Goal: Information Seeking & Learning: Learn about a topic

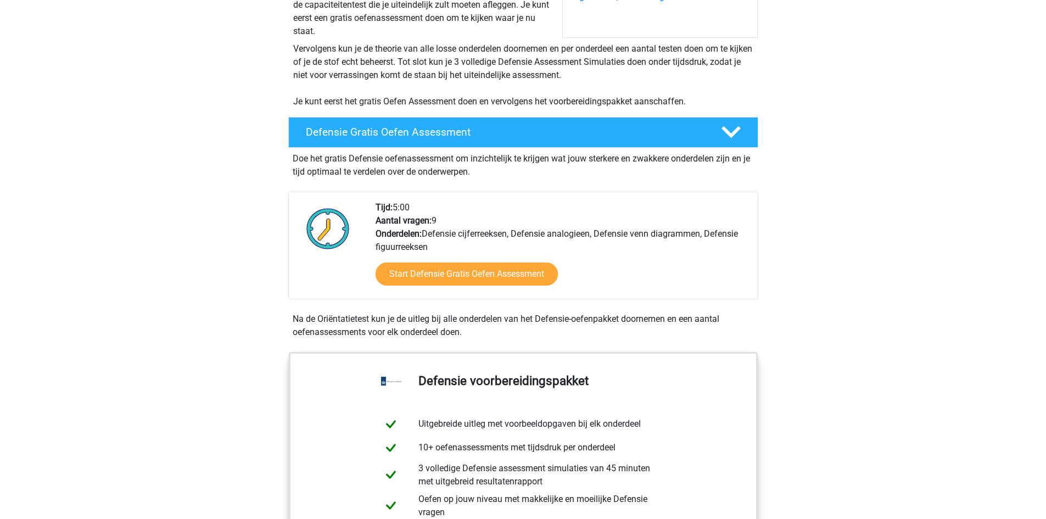
scroll to position [220, 0]
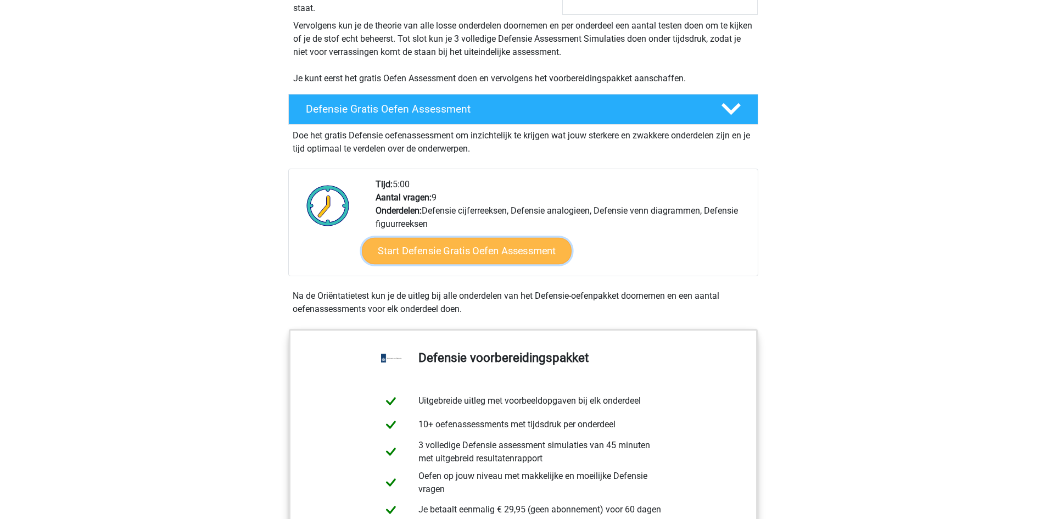
click at [459, 250] on link "Start Defensie Gratis Oefen Assessment" at bounding box center [467, 251] width 210 height 26
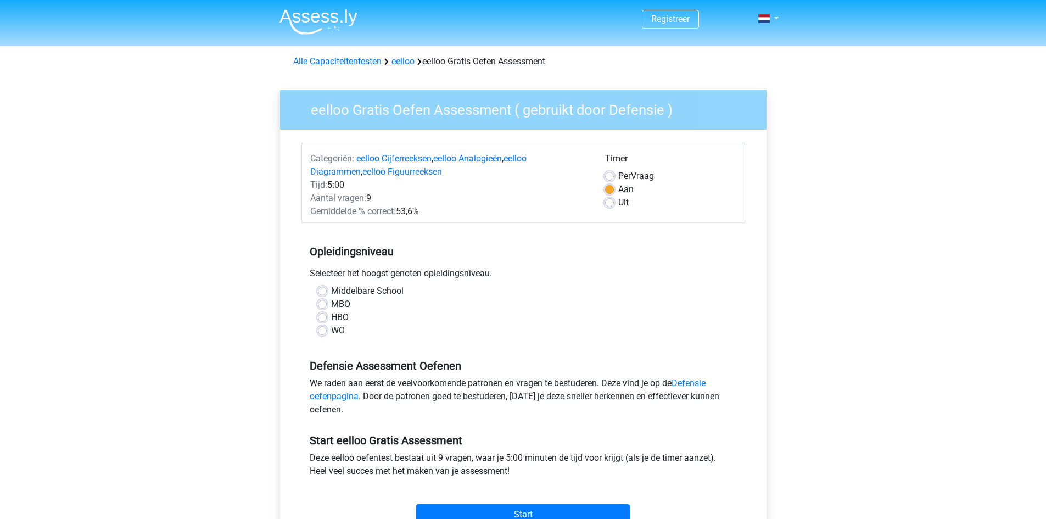
click at [344, 318] on label "HBO" at bounding box center [340, 317] width 18 height 13
click at [327, 318] on input "HBO" at bounding box center [322, 316] width 9 height 11
radio input "true"
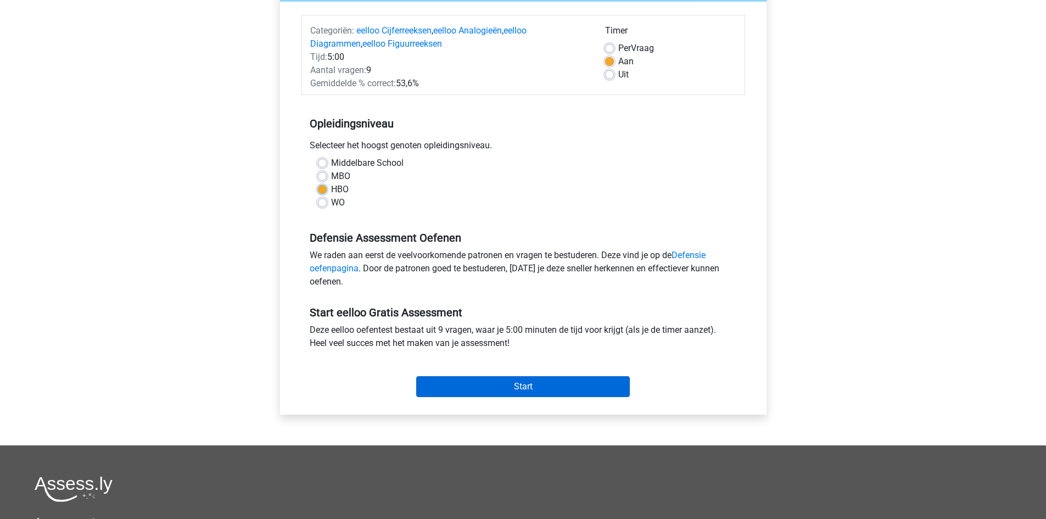
scroll to position [165, 0]
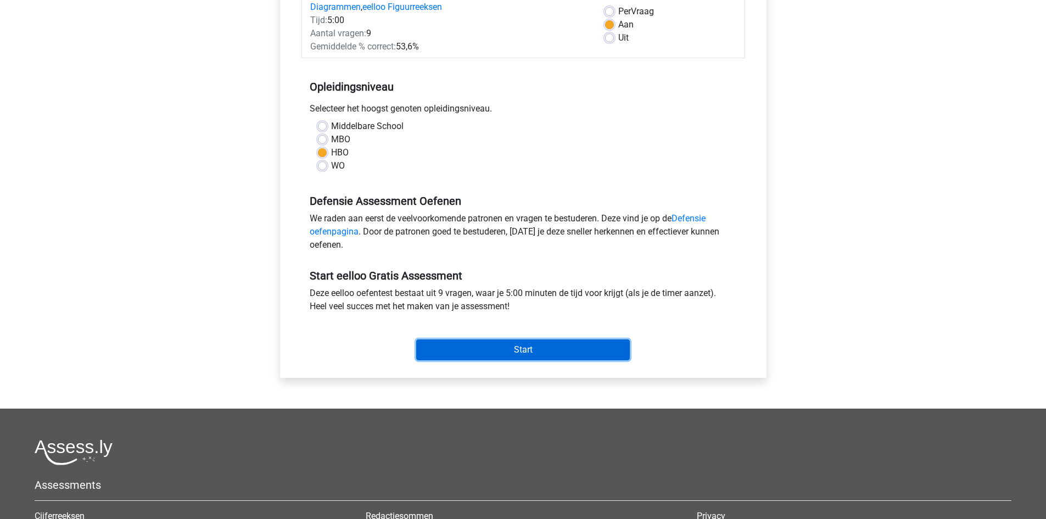
click at [497, 343] on input "Start" at bounding box center [523, 349] width 214 height 21
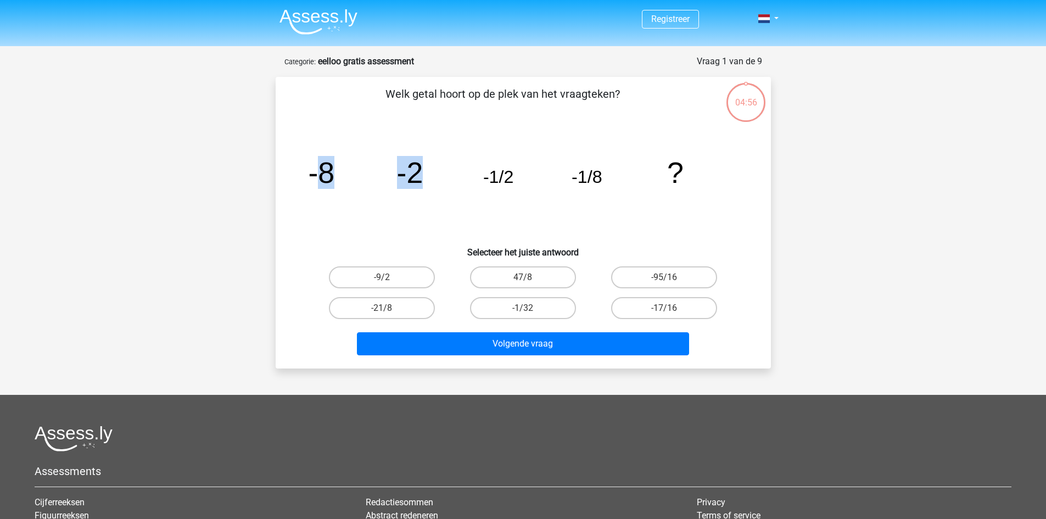
drag, startPoint x: 325, startPoint y: 182, endPoint x: 444, endPoint y: 183, distance: 118.6
click at [444, 183] on icon "image/svg+xml -8 -2 -1/2 -1/8 ?" at bounding box center [523, 182] width 443 height 111
drag, startPoint x: 477, startPoint y: 181, endPoint x: 529, endPoint y: 184, distance: 51.7
click at [530, 184] on icon "image/svg+xml -8 -2 -1/2 -1/8 ?" at bounding box center [523, 182] width 443 height 111
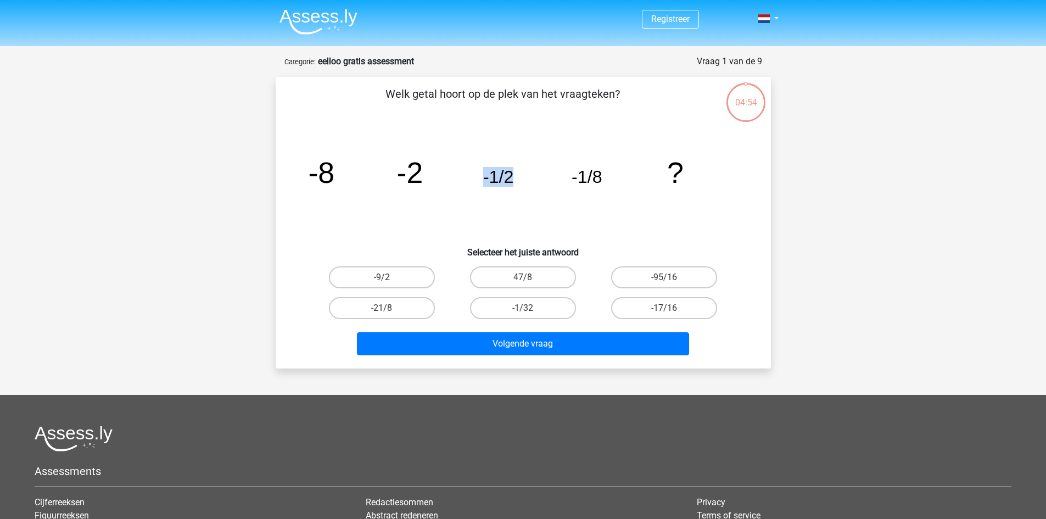
click at [525, 185] on icon "image/svg+xml -8 -2 -1/2 -1/8 ?" at bounding box center [523, 182] width 443 height 111
drag, startPoint x: 461, startPoint y: 175, endPoint x: 529, endPoint y: 180, distance: 68.9
click at [529, 180] on icon "image/svg+xml -8 -2 -1/2 -1/8 ?" at bounding box center [523, 182] width 443 height 111
click at [526, 181] on icon "image/svg+xml -8 -2 -1/2 -1/8 ?" at bounding box center [523, 182] width 443 height 111
drag, startPoint x: 461, startPoint y: 173, endPoint x: 511, endPoint y: 172, distance: 50.0
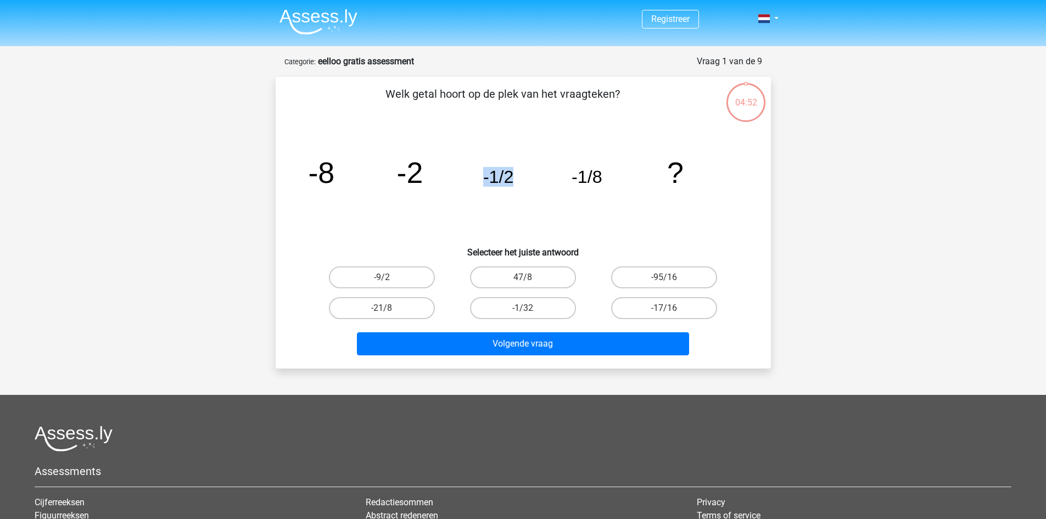
click at [511, 172] on icon "image/svg+xml -8 -2 -1/2 -1/8 ?" at bounding box center [523, 182] width 443 height 111
click at [511, 172] on tspan "-1/2" at bounding box center [498, 177] width 31 height 20
drag, startPoint x: 484, startPoint y: 174, endPoint x: 525, endPoint y: 175, distance: 41.2
click at [525, 175] on icon "image/svg+xml -8 -2 -1/2 -1/8 ?" at bounding box center [523, 182] width 443 height 111
click at [527, 175] on icon "image/svg+xml -8 -2 -1/2 -1/8 ?" at bounding box center [523, 182] width 443 height 111
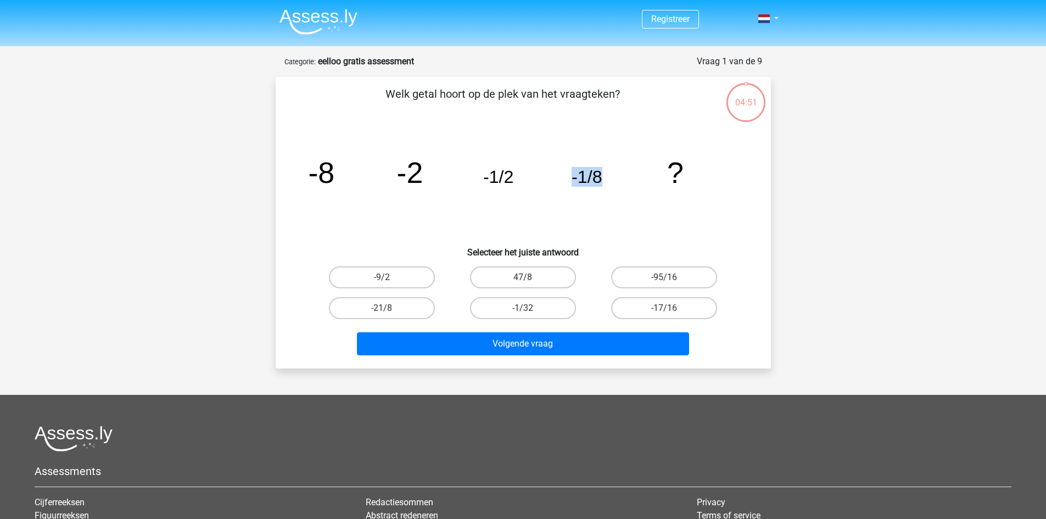
drag, startPoint x: 562, startPoint y: 172, endPoint x: 608, endPoint y: 175, distance: 45.6
click at [608, 175] on icon "image/svg+xml -8 -2 -1/2 -1/8 ?" at bounding box center [523, 182] width 443 height 111
drag, startPoint x: 564, startPoint y: 179, endPoint x: 611, endPoint y: 177, distance: 47.2
click at [611, 177] on icon "image/svg+xml -8 -2 -1/2 -1/8 ?" at bounding box center [523, 182] width 443 height 111
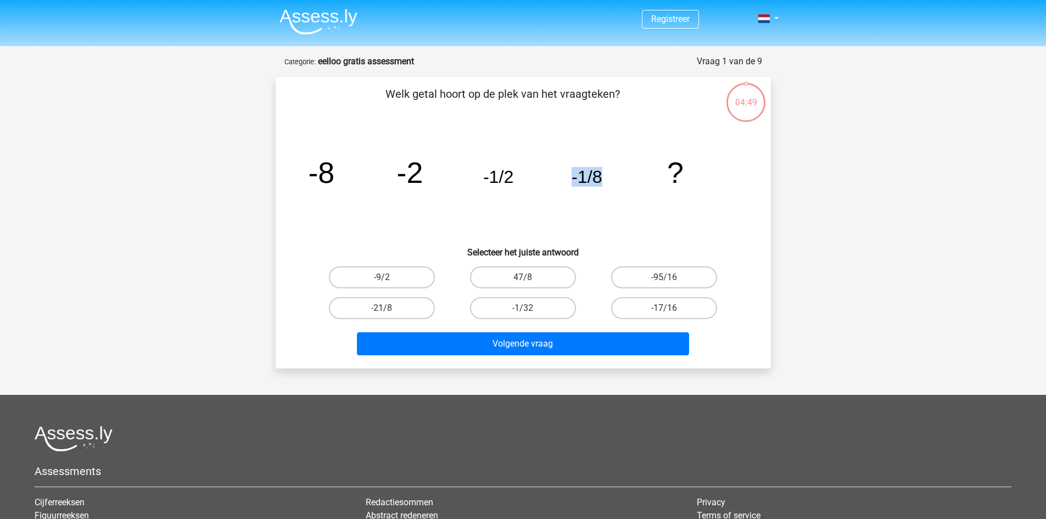
click at [611, 177] on icon "image/svg+xml -8 -2 -1/2 -1/8 ?" at bounding box center [523, 182] width 443 height 111
drag, startPoint x: 571, startPoint y: 181, endPoint x: 617, endPoint y: 183, distance: 46.7
click at [617, 183] on icon "image/svg+xml -8 -2 -1/2 -1/8 ?" at bounding box center [523, 182] width 443 height 111
click at [617, 184] on icon "image/svg+xml -8 -2 -1/2 -1/8 ?" at bounding box center [523, 182] width 443 height 111
drag, startPoint x: 569, startPoint y: 182, endPoint x: 615, endPoint y: 183, distance: 45.6
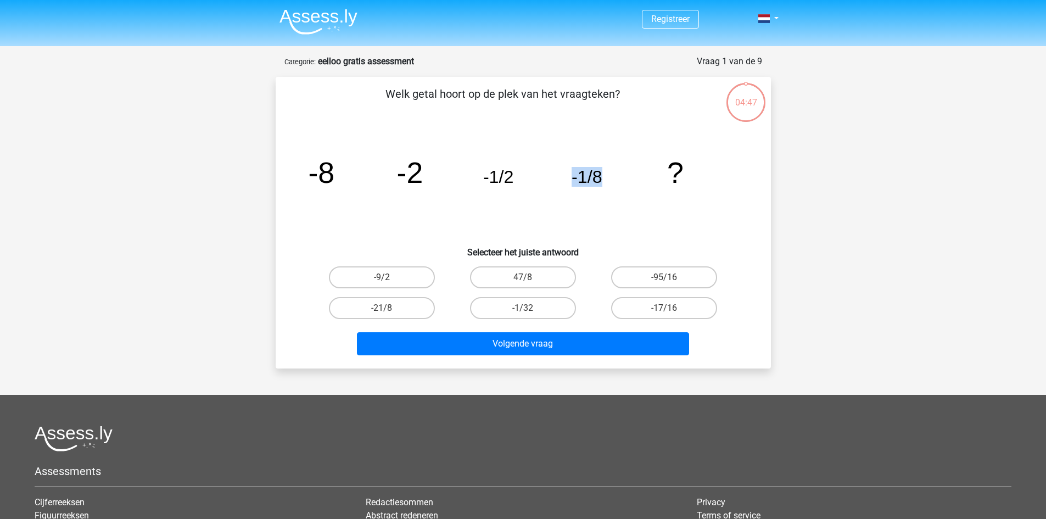
click at [615, 183] on icon "image/svg+xml -8 -2 -1/2 -1/8 ?" at bounding box center [523, 182] width 443 height 111
drag, startPoint x: 579, startPoint y: 182, endPoint x: 606, endPoint y: 181, distance: 26.9
click at [606, 181] on icon "image/svg+xml -8 -2 -1/2 -1/8 ?" at bounding box center [523, 182] width 443 height 111
click at [601, 182] on tspan "-1/8" at bounding box center [587, 177] width 31 height 20
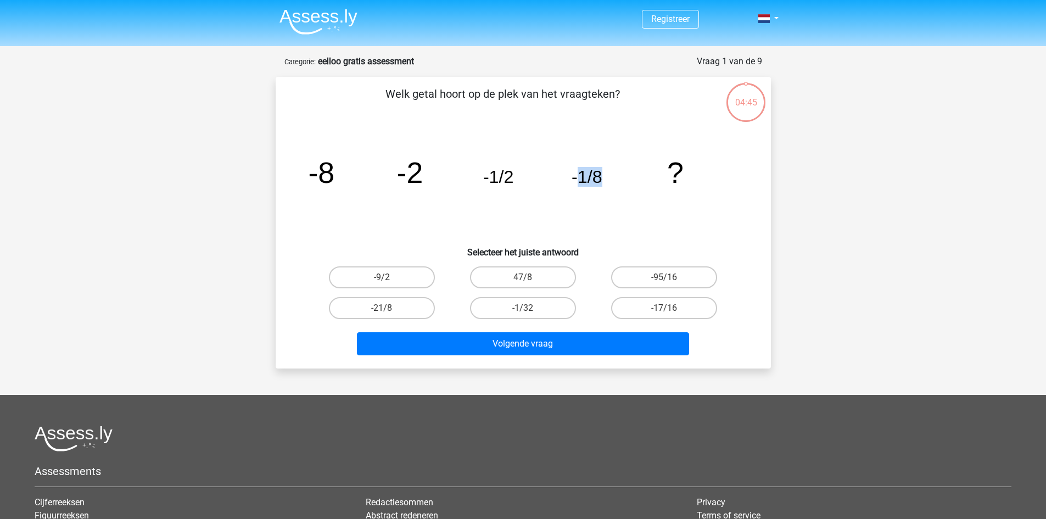
drag, startPoint x: 577, startPoint y: 182, endPoint x: 605, endPoint y: 183, distance: 28.6
click at [605, 183] on icon "image/svg+xml -8 -2 -1/2 -1/8 ?" at bounding box center [523, 182] width 443 height 111
drag, startPoint x: 581, startPoint y: 182, endPoint x: 606, endPoint y: 182, distance: 25.3
click at [606, 182] on icon "image/svg+xml -8 -2 -1/2 -1/8 ?" at bounding box center [523, 182] width 443 height 111
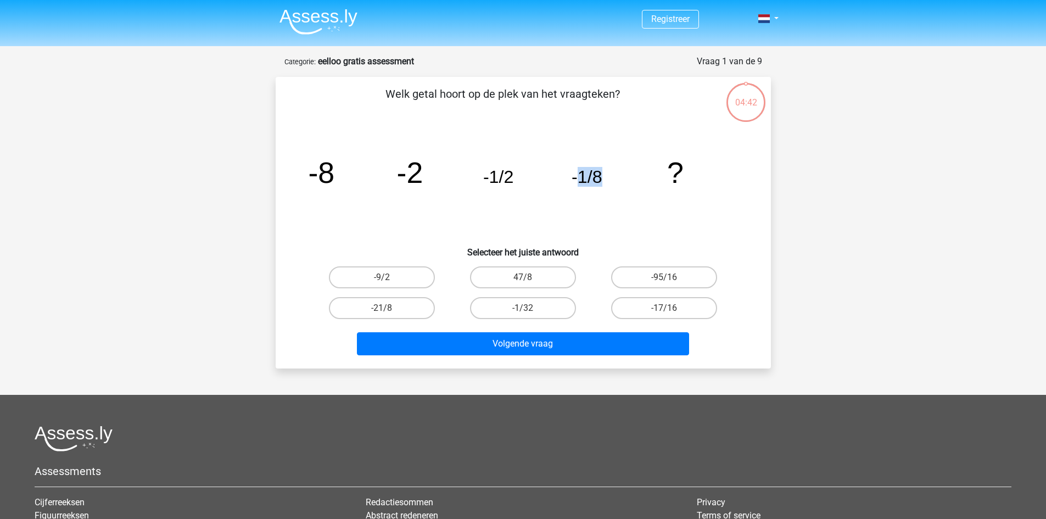
click at [577, 205] on icon "image/svg+xml -8 -2 -1/2 -1/8 ?" at bounding box center [523, 182] width 443 height 111
click at [575, 185] on icon "image/svg+xml -8 -2 -1/2 -1/8 ?" at bounding box center [523, 182] width 443 height 111
click at [577, 172] on tspan "-1/8" at bounding box center [587, 177] width 31 height 20
click at [510, 308] on label "-1/32" at bounding box center [523, 308] width 106 height 22
click at [523, 308] on input "-1/32" at bounding box center [526, 311] width 7 height 7
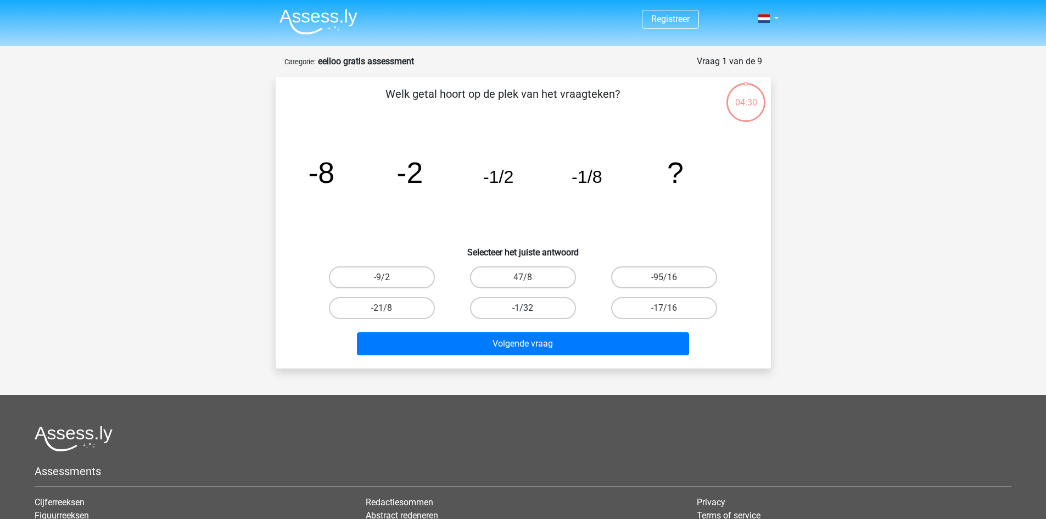
radio input "true"
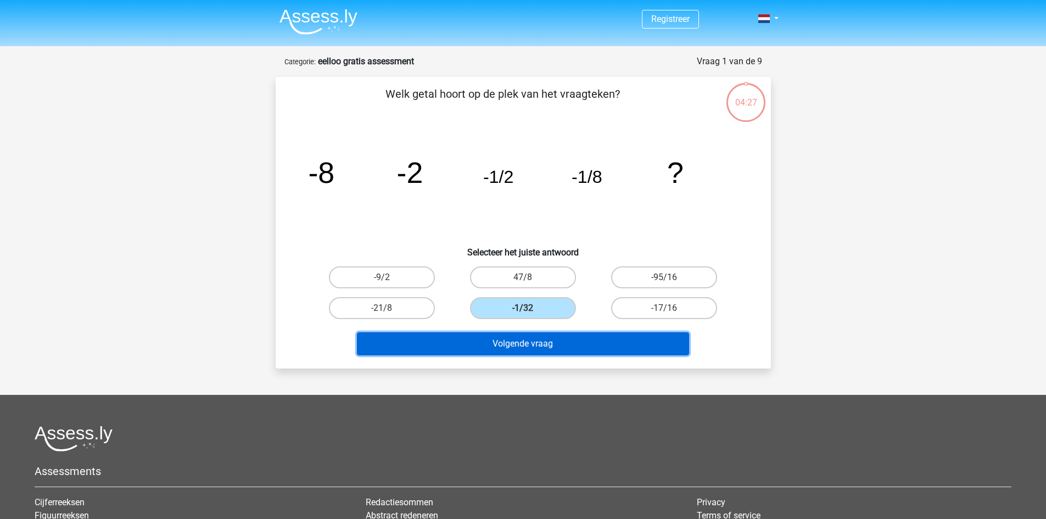
click at [469, 341] on button "Volgende vraag" at bounding box center [523, 343] width 332 height 23
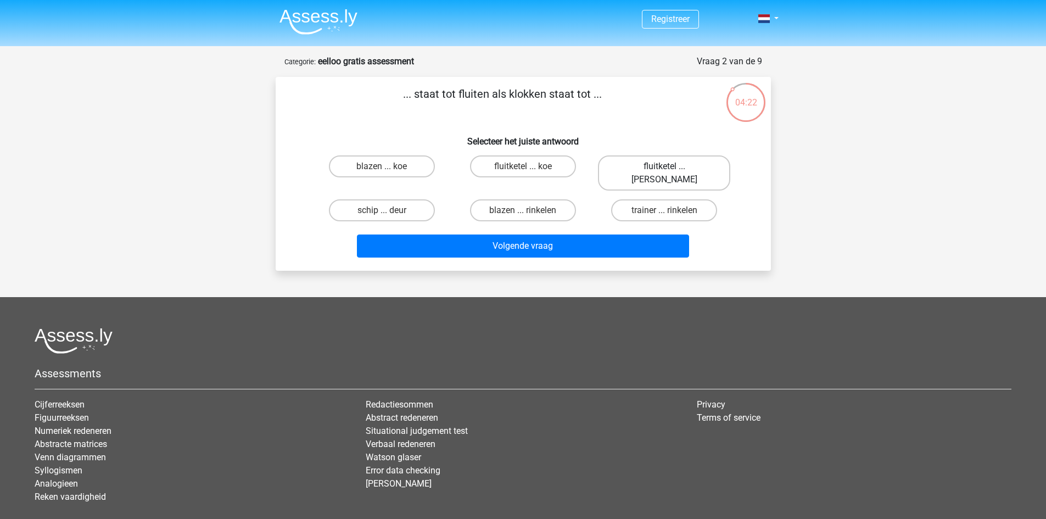
click at [656, 168] on label "fluitketel ... luiden" at bounding box center [664, 172] width 132 height 35
click at [665, 168] on input "fluitketel ... luiden" at bounding box center [668, 169] width 7 height 7
radio input "true"
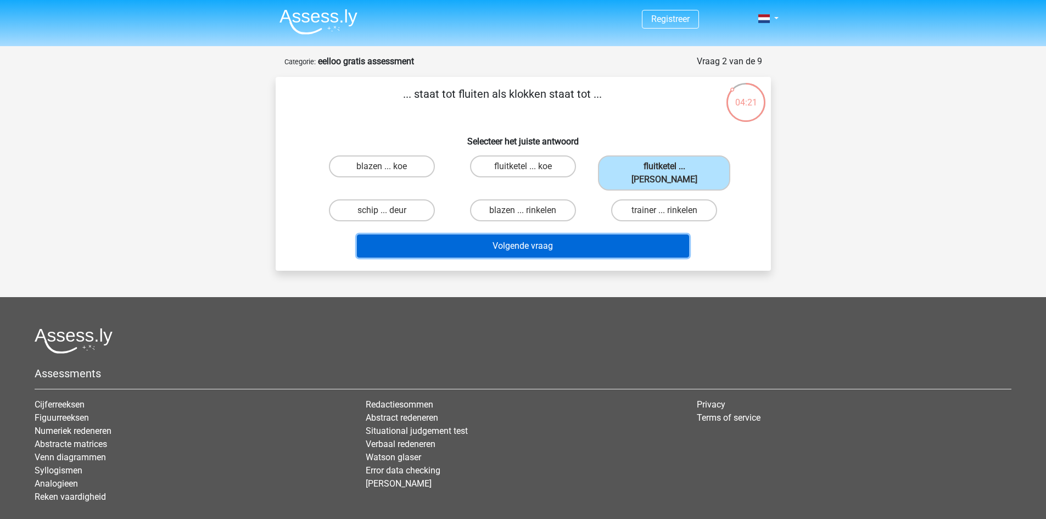
click at [564, 235] on button "Volgende vraag" at bounding box center [523, 246] width 332 height 23
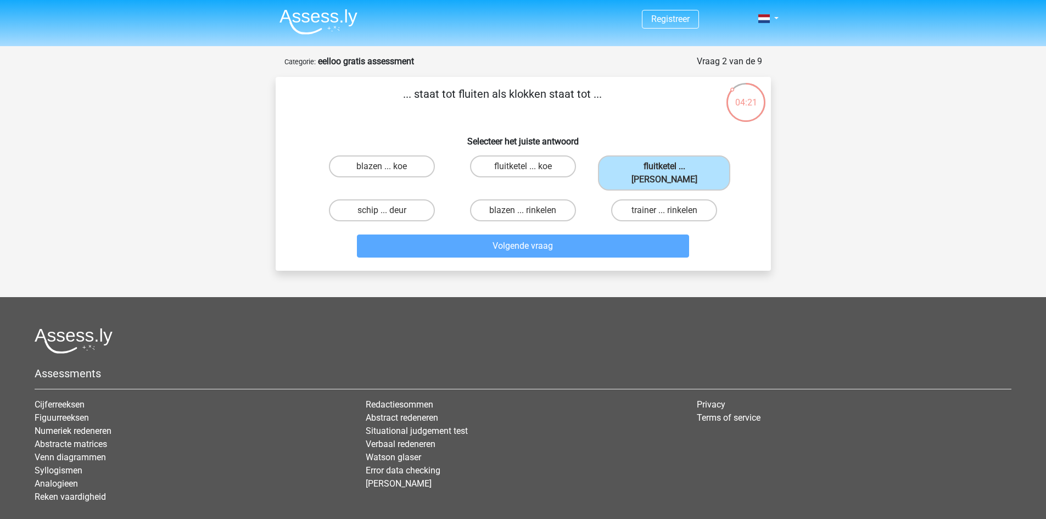
scroll to position [55, 0]
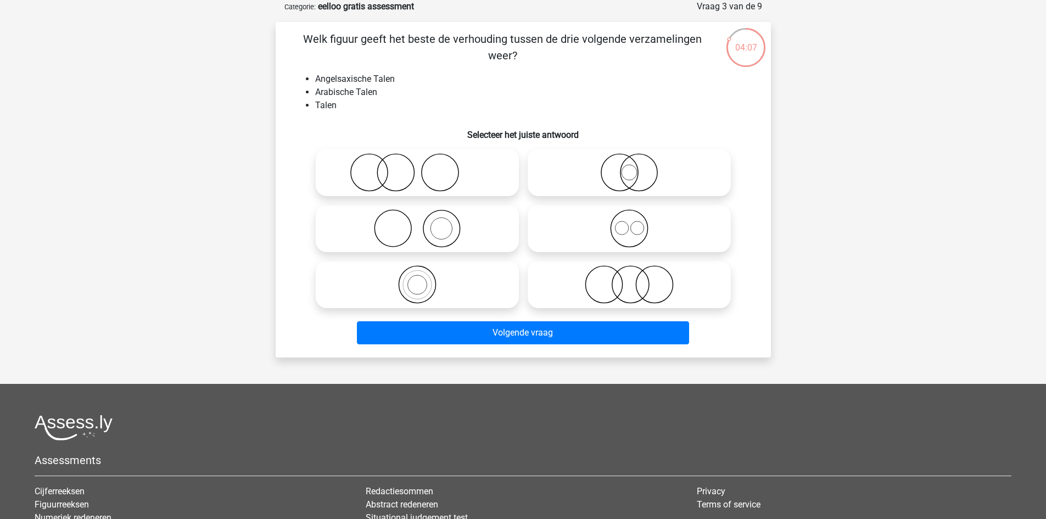
click at [545, 228] on icon at bounding box center [629, 228] width 194 height 38
click at [629, 223] on input "radio" at bounding box center [632, 219] width 7 height 7
radio input "true"
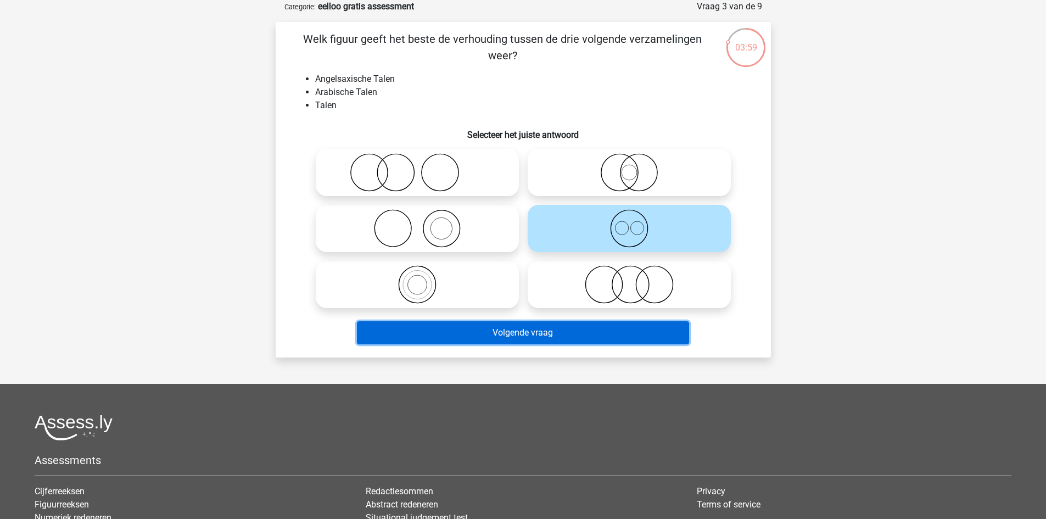
click at [536, 332] on button "Volgende vraag" at bounding box center [523, 332] width 332 height 23
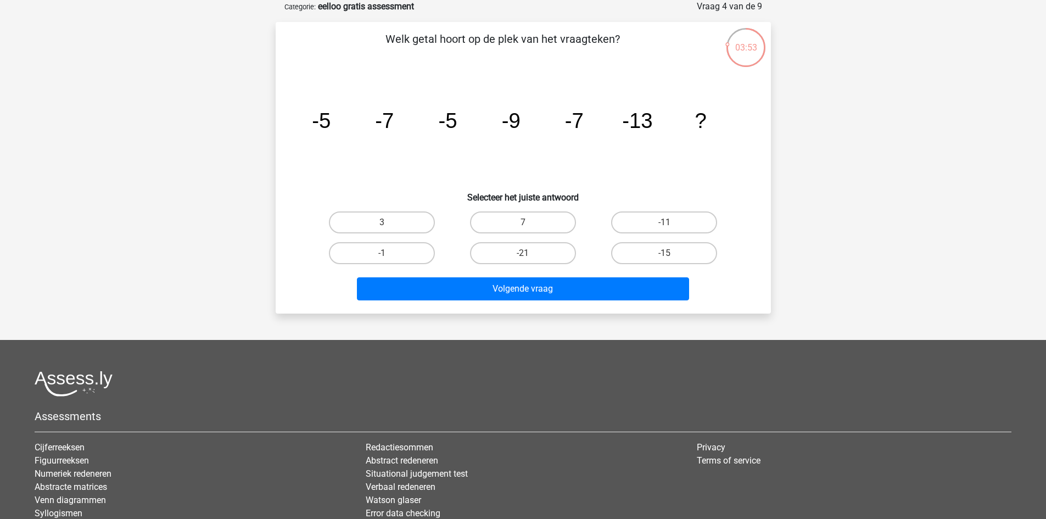
drag, startPoint x: 443, startPoint y: 109, endPoint x: 530, endPoint y: 130, distance: 89.3
click at [530, 130] on icon "image/svg+xml -5 -7 -5 -9 -7 -13 ?" at bounding box center [523, 128] width 443 height 111
click at [529, 130] on icon "image/svg+xml -5 -7 -5 -9 -7 -13 ?" at bounding box center [523, 128] width 443 height 111
drag, startPoint x: 505, startPoint y: 122, endPoint x: 539, endPoint y: 124, distance: 34.7
click at [506, 123] on tspan "-9" at bounding box center [510, 121] width 19 height 24
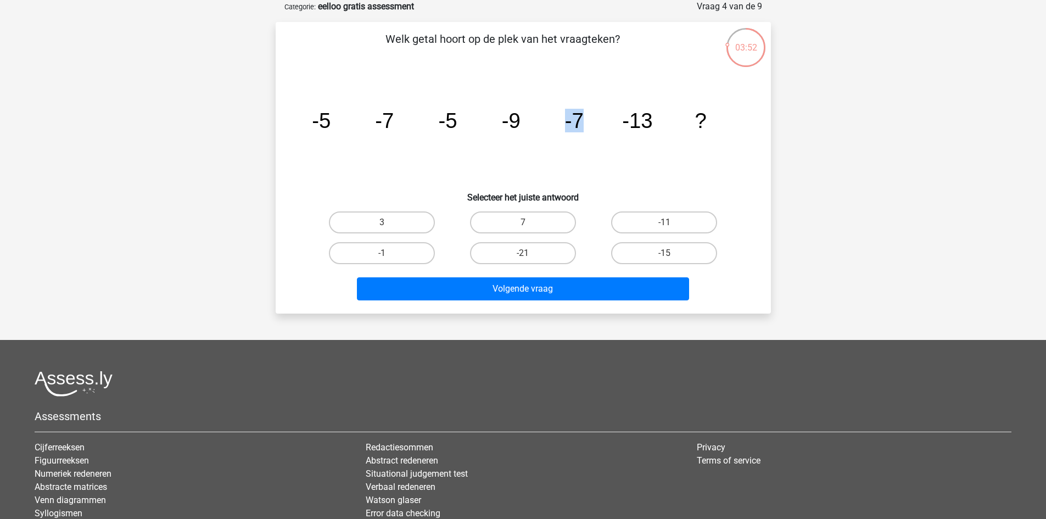
drag, startPoint x: 539, startPoint y: 124, endPoint x: 585, endPoint y: 121, distance: 45.7
click at [585, 121] on icon "image/svg+xml -5 -7 -5 -9 -7 -13 ?" at bounding box center [523, 128] width 443 height 111
drag, startPoint x: 560, startPoint y: 116, endPoint x: 641, endPoint y: 119, distance: 81.3
click at [639, 119] on icon "image/svg+xml -5 -7 -5 -9 -7 -13 ?" at bounding box center [523, 128] width 443 height 111
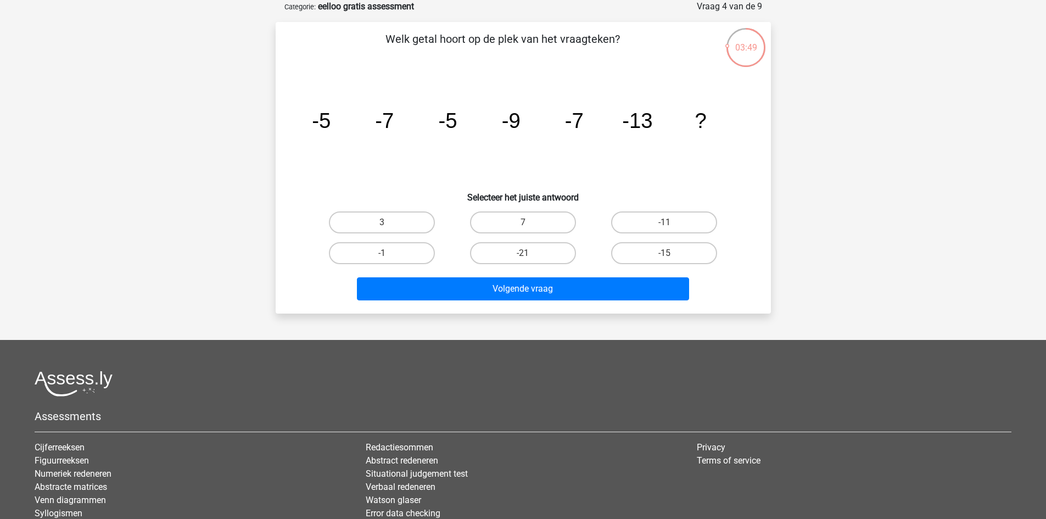
drag, startPoint x: 662, startPoint y: 122, endPoint x: 676, endPoint y: 126, distance: 14.8
click at [678, 127] on icon "image/svg+xml -5 -7 -5 -9 -7 -13 ?" at bounding box center [523, 128] width 443 height 111
click at [676, 126] on icon "image/svg+xml -5 -7 -5 -9 -7 -13 ?" at bounding box center [523, 128] width 443 height 111
drag, startPoint x: 627, startPoint y: 118, endPoint x: 684, endPoint y: 126, distance: 58.2
click at [684, 126] on icon "image/svg+xml -5 -7 -5 -9 -7 -13 ?" at bounding box center [523, 128] width 443 height 111
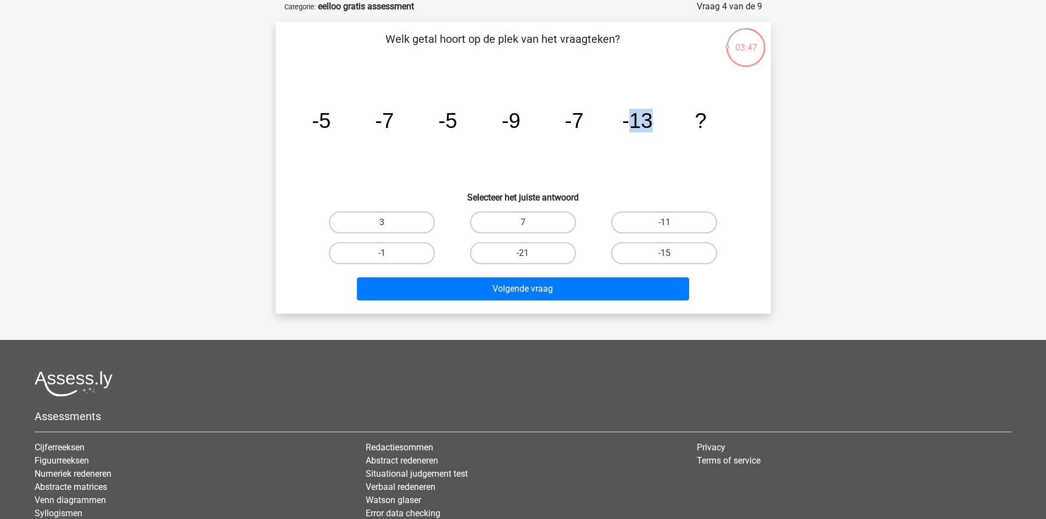
click at [684, 126] on icon "image/svg+xml -5 -7 -5 -9 -7 -13 ?" at bounding box center [523, 128] width 443 height 111
click at [684, 220] on label "-11" at bounding box center [664, 222] width 106 height 22
click at [672, 222] on input "-11" at bounding box center [668, 225] width 7 height 7
radio input "true"
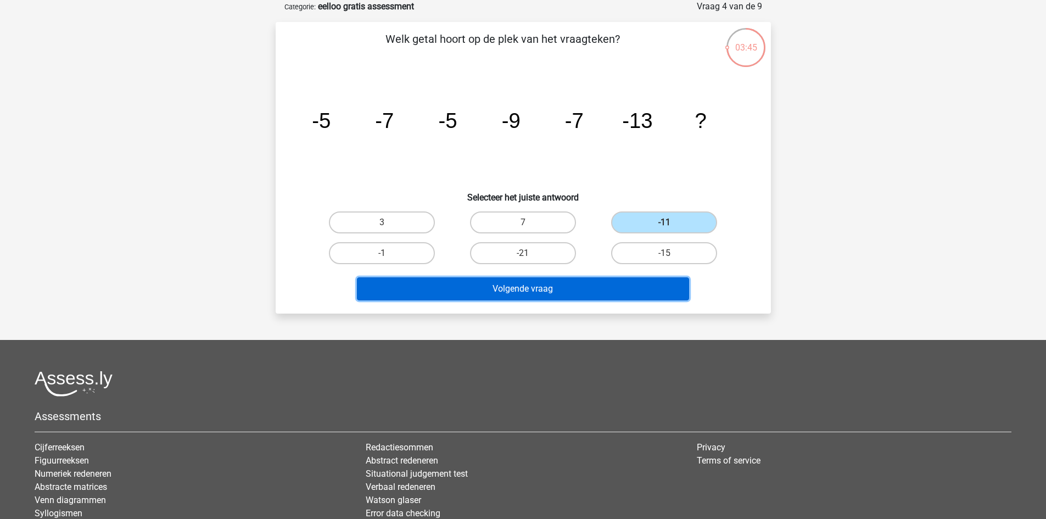
click at [601, 277] on button "Volgende vraag" at bounding box center [523, 288] width 332 height 23
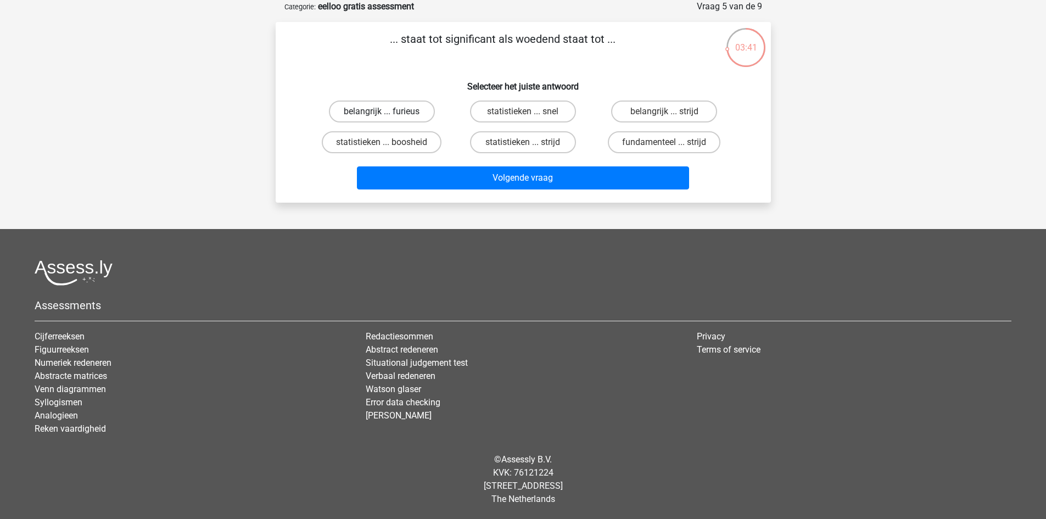
click at [419, 104] on label "belangrijk ... furieus" at bounding box center [382, 112] width 106 height 22
click at [389, 112] on input "belangrijk ... furieus" at bounding box center [385, 115] width 7 height 7
radio input "true"
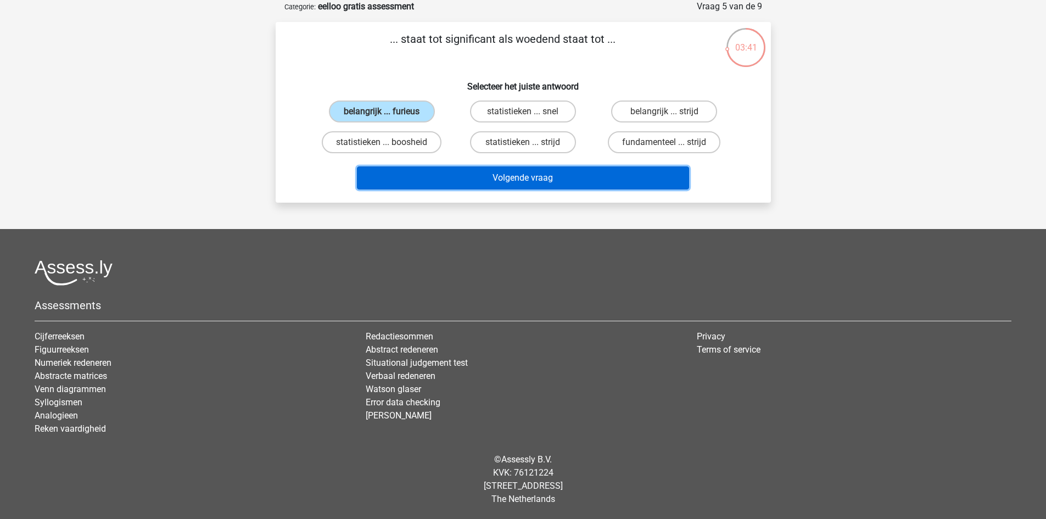
click at [490, 174] on button "Volgende vraag" at bounding box center [523, 177] width 332 height 23
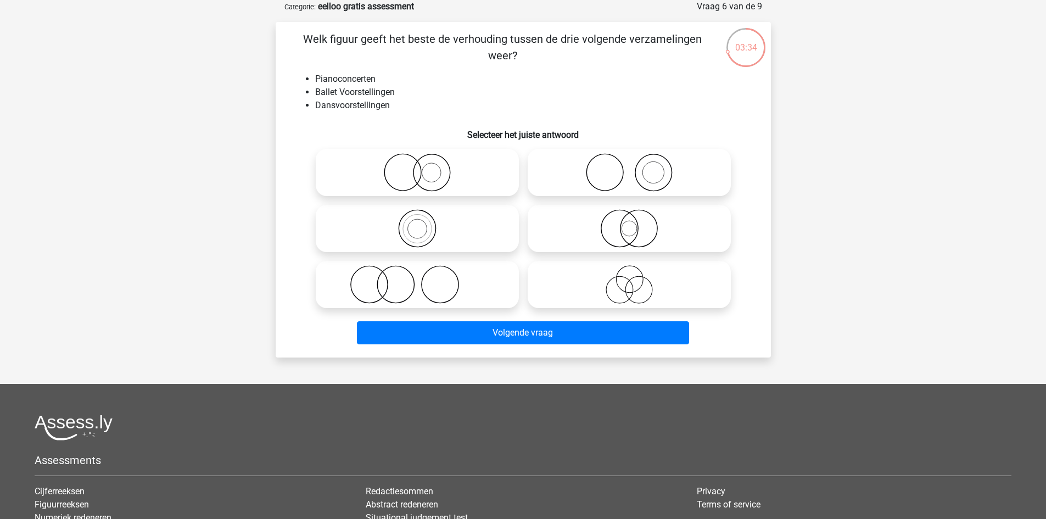
click at [460, 286] on icon at bounding box center [417, 284] width 194 height 38
click at [425, 279] on input "radio" at bounding box center [420, 275] width 7 height 7
radio input "true"
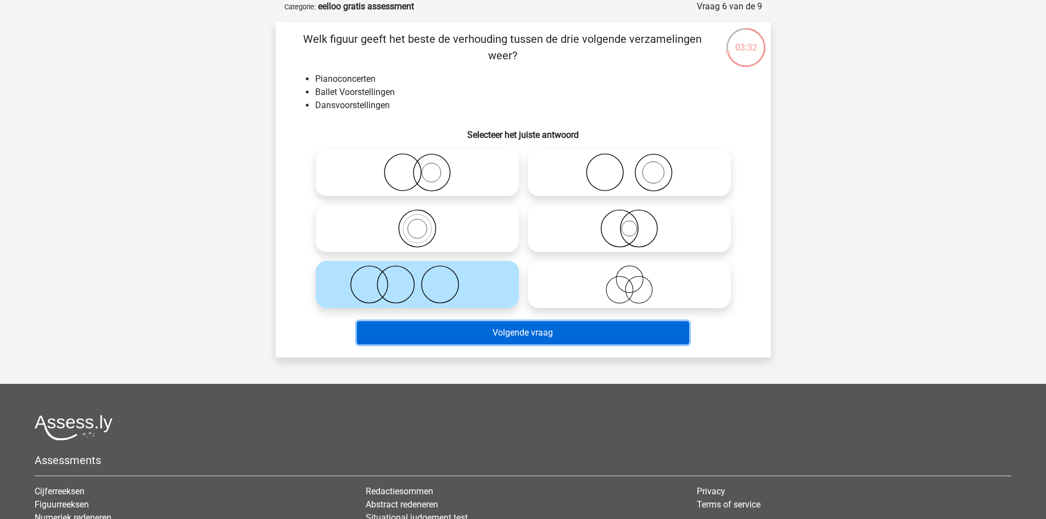
click at [634, 338] on button "Volgende vraag" at bounding box center [523, 332] width 332 height 23
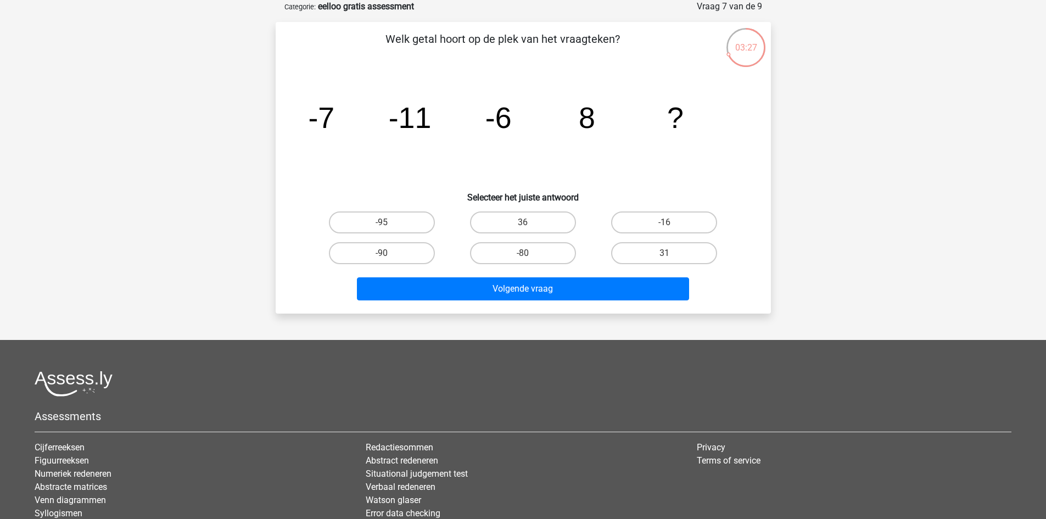
drag, startPoint x: 429, startPoint y: 119, endPoint x: 538, endPoint y: 130, distance: 109.8
click at [538, 130] on icon "image/svg+xml -7 -11 -6 8 ?" at bounding box center [523, 128] width 443 height 111
click at [537, 131] on icon "image/svg+xml -7 -11 -6 8 ?" at bounding box center [523, 128] width 443 height 111
drag, startPoint x: 493, startPoint y: 118, endPoint x: 592, endPoint y: 115, distance: 98.9
click at [592, 115] on g "-7 -11 -6 8 ?" at bounding box center [496, 117] width 376 height 33
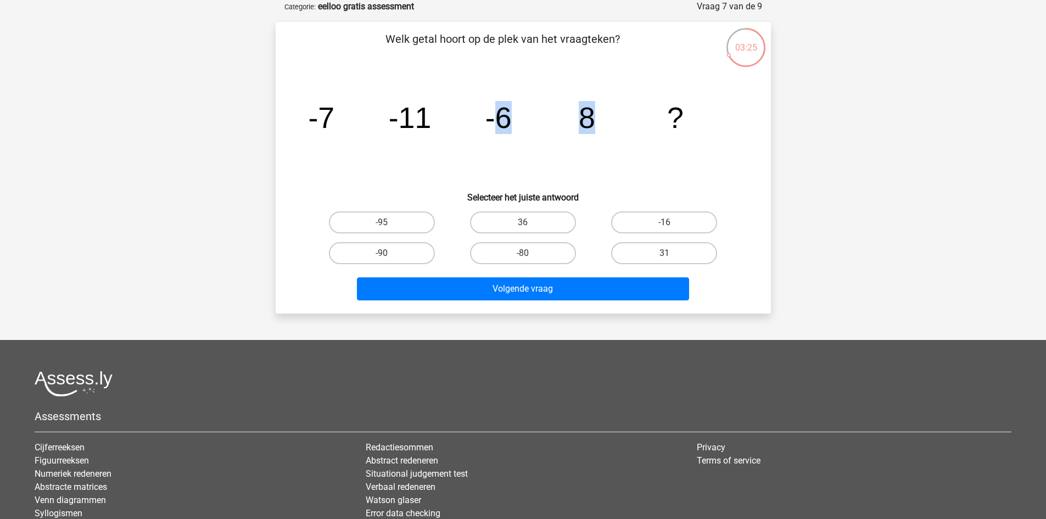
click at [589, 129] on tspan "8" at bounding box center [586, 117] width 16 height 33
click at [582, 137] on icon "image/svg+xml -7 -11 -6 8 ?" at bounding box center [523, 128] width 443 height 111
click at [564, 113] on icon "image/svg+xml -7 -11 -6 8 ?" at bounding box center [523, 128] width 443 height 111
click at [592, 114] on tspan "8" at bounding box center [586, 117] width 16 height 33
drag, startPoint x: 472, startPoint y: 108, endPoint x: 603, endPoint y: 108, distance: 130.7
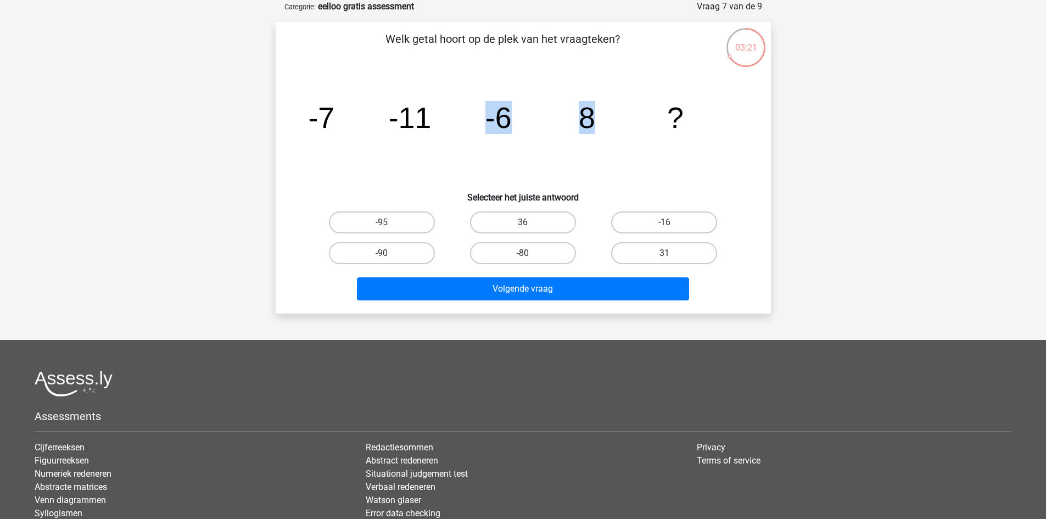
click at [603, 108] on icon "image/svg+xml -7 -11 -6 8 ?" at bounding box center [523, 128] width 443 height 111
drag, startPoint x: 503, startPoint y: 118, endPoint x: 597, endPoint y: 118, distance: 93.9
click at [597, 118] on icon "image/svg+xml -7 -11 -6 8 ?" at bounding box center [523, 128] width 443 height 111
click at [598, 118] on icon "image/svg+xml -7 -11 -6 8 ?" at bounding box center [523, 128] width 443 height 111
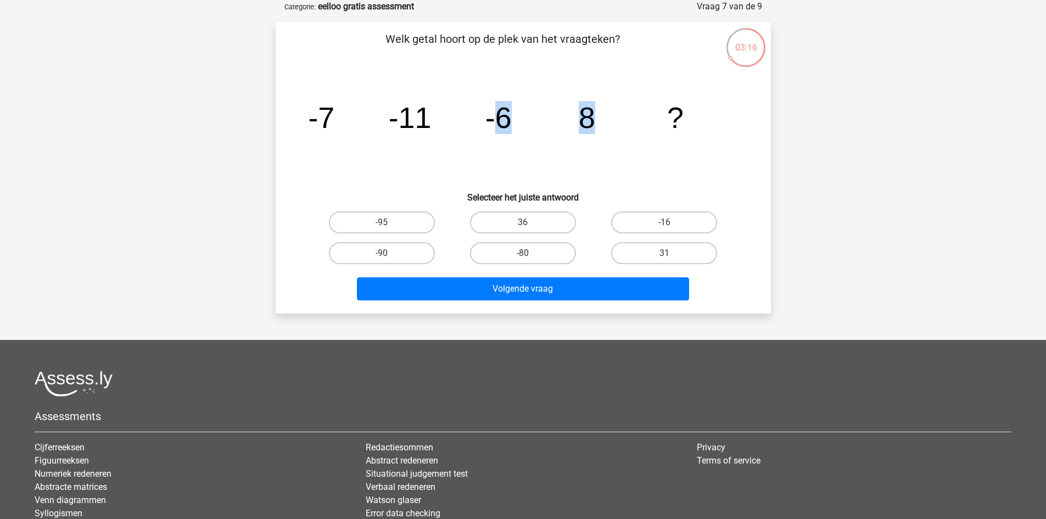
click at [584, 126] on tspan "8" at bounding box center [586, 117] width 16 height 33
drag, startPoint x: 579, startPoint y: 115, endPoint x: 614, endPoint y: 114, distance: 34.1
click at [614, 114] on icon "image/svg+xml -7 -11 -6 8 ?" at bounding box center [523, 128] width 443 height 111
click at [558, 218] on label "36" at bounding box center [523, 222] width 106 height 22
click at [530, 222] on input "36" at bounding box center [526, 225] width 7 height 7
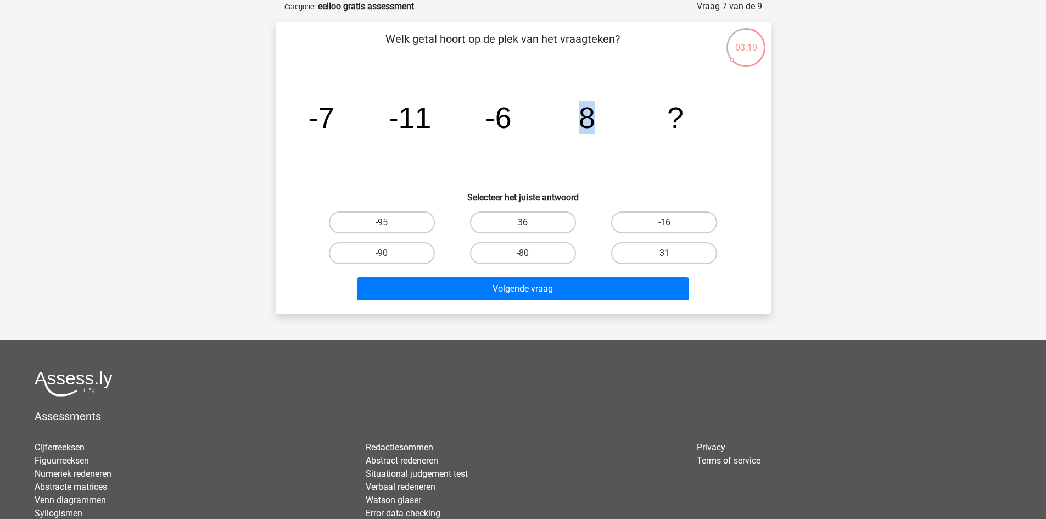
radio input "true"
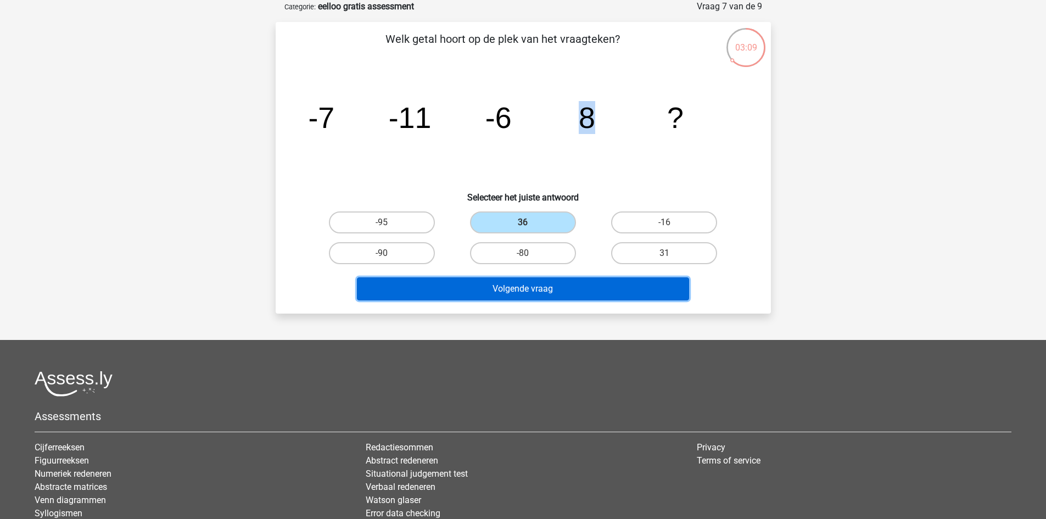
click at [551, 289] on button "Volgende vraag" at bounding box center [523, 288] width 332 height 23
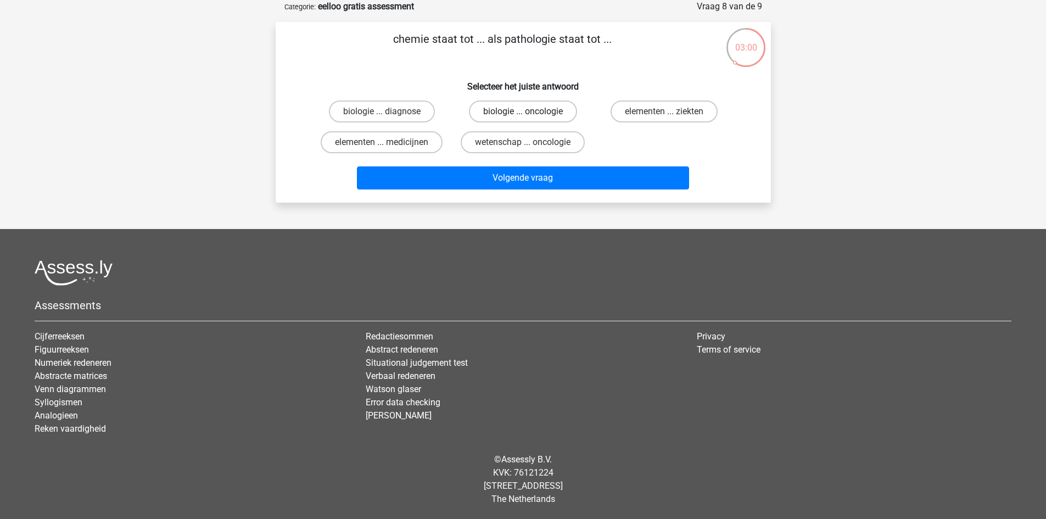
click at [549, 108] on label "biologie ... oncologie" at bounding box center [523, 112] width 108 height 22
click at [530, 112] on input "biologie ... oncologie" at bounding box center [526, 115] width 7 height 7
radio input "true"
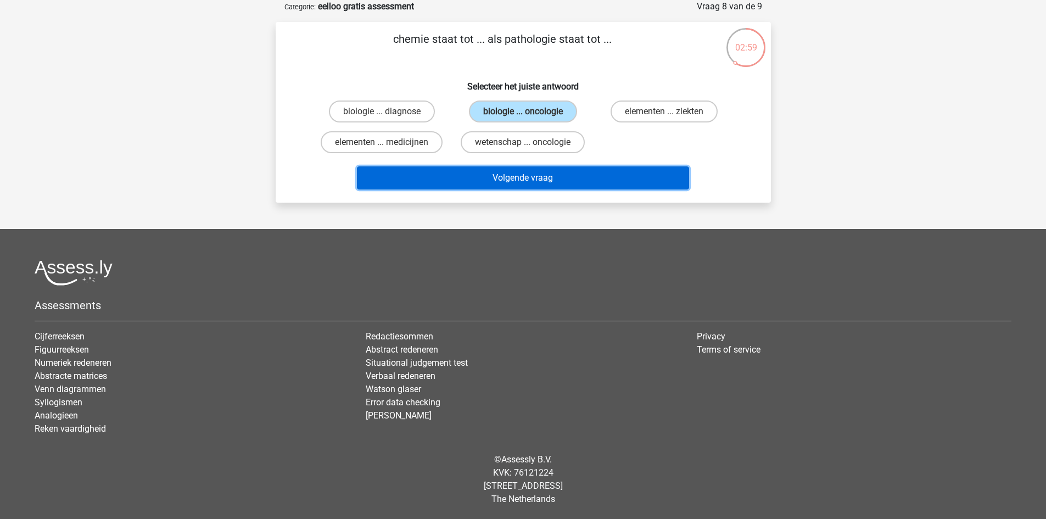
click at [560, 173] on button "Volgende vraag" at bounding box center [523, 177] width 332 height 23
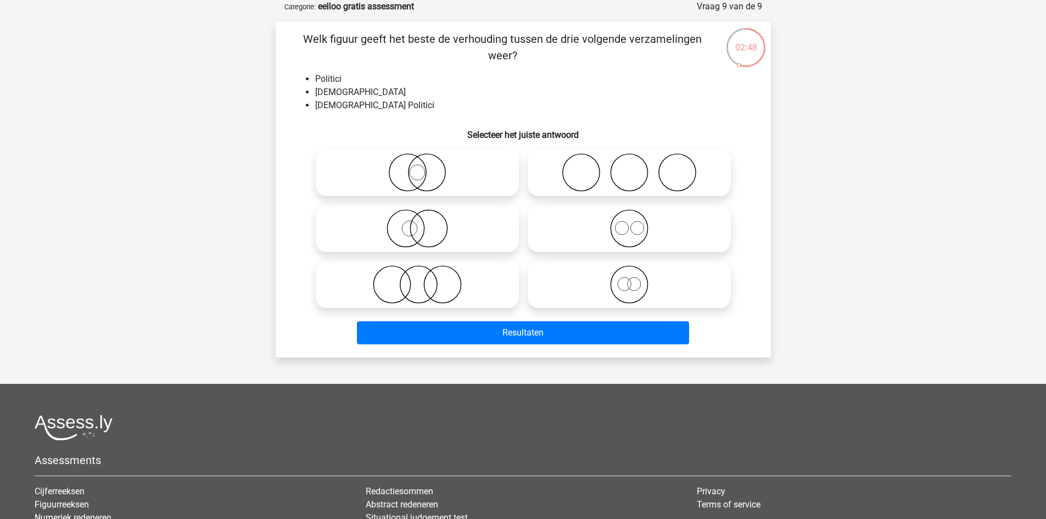
click at [500, 180] on icon at bounding box center [417, 172] width 194 height 38
click at [425, 167] on input "radio" at bounding box center [420, 163] width 7 height 7
radio input "true"
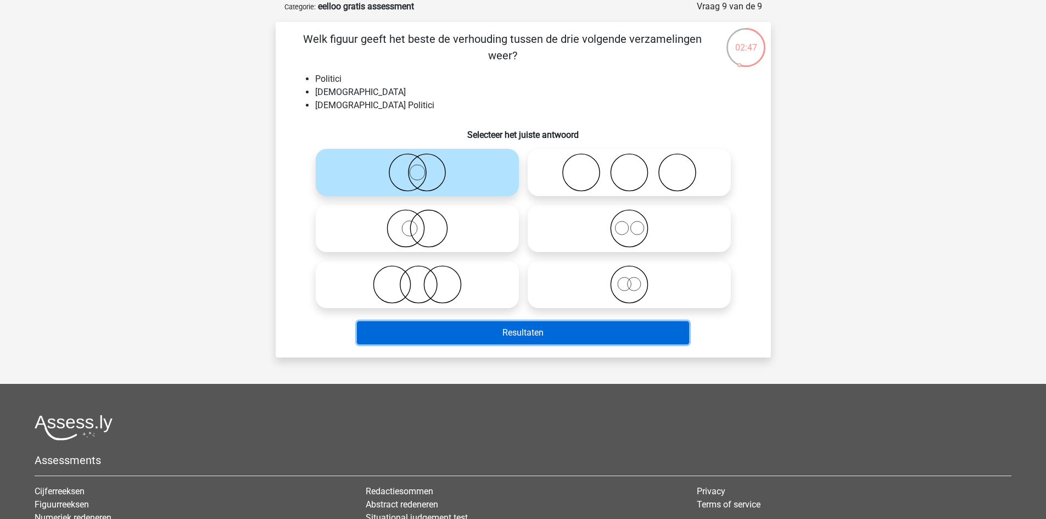
click at [526, 328] on button "Resultaten" at bounding box center [523, 332] width 332 height 23
